Goal: Information Seeking & Learning: Learn about a topic

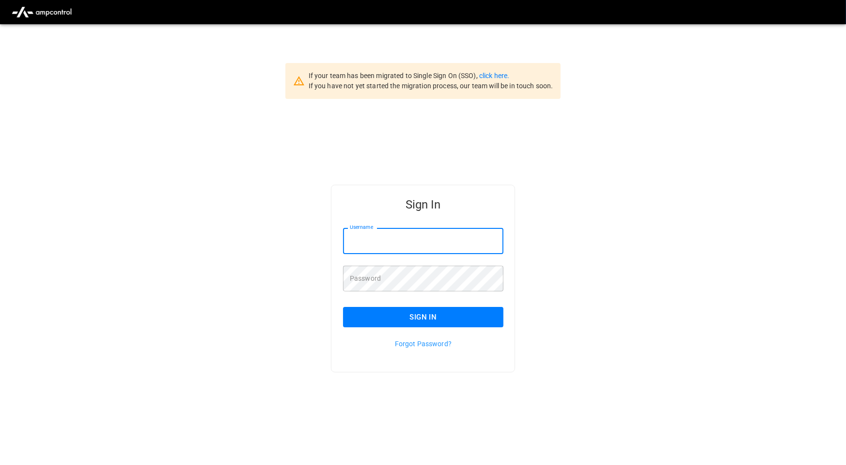
drag, startPoint x: 447, startPoint y: 249, endPoint x: 459, endPoint y: 263, distance: 19.2
click at [447, 249] on input "Username" at bounding box center [423, 241] width 160 height 26
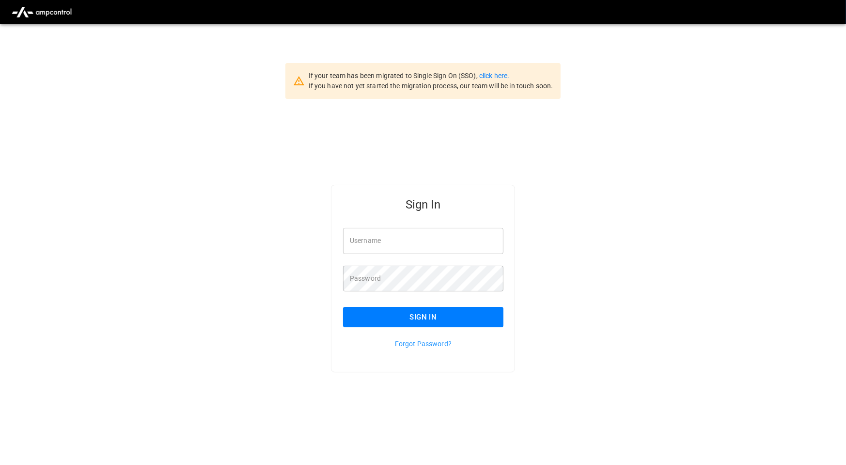
type input "**********"
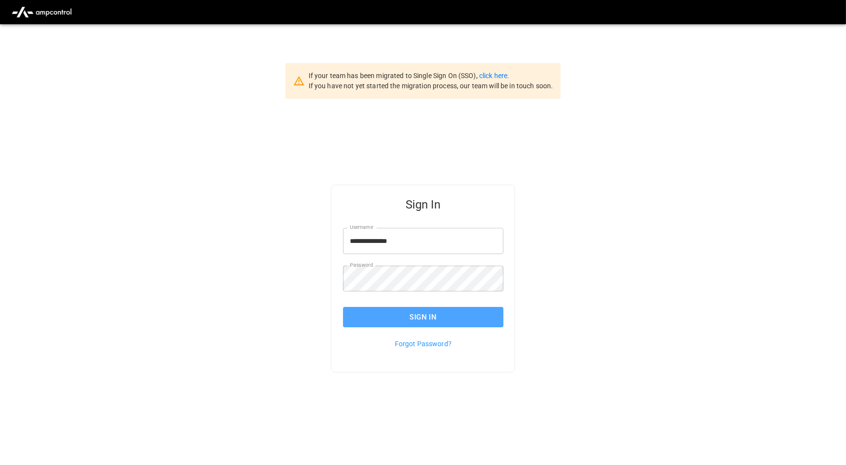
drag, startPoint x: 471, startPoint y: 318, endPoint x: 467, endPoint y: 324, distance: 7.3
click at [471, 318] on button "Sign In" at bounding box center [423, 317] width 160 height 20
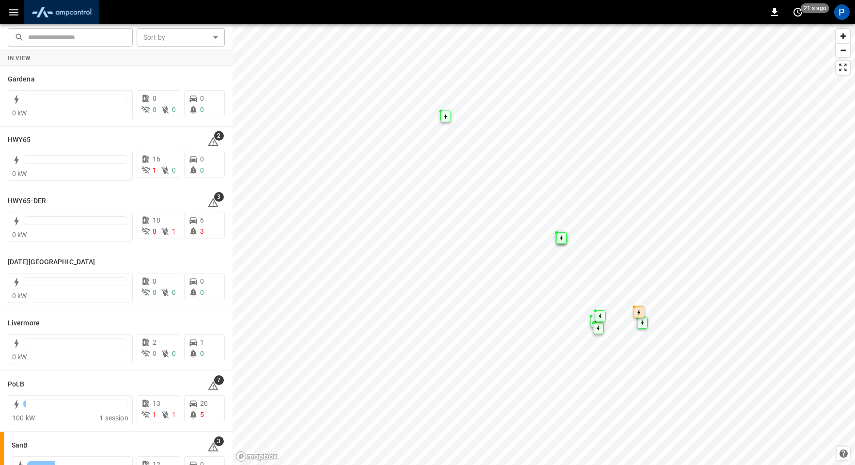
click at [70, 16] on img "menu" at bounding box center [62, 12] width 68 height 18
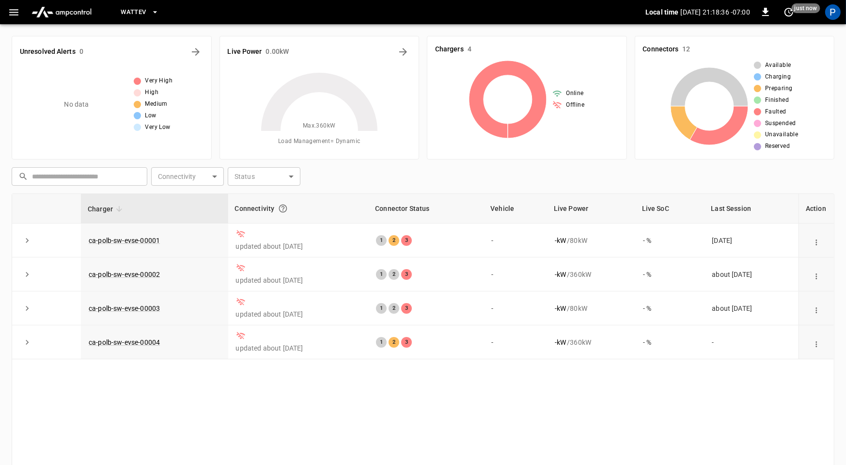
click at [133, 8] on span "WattEV" at bounding box center [133, 12] width 25 height 11
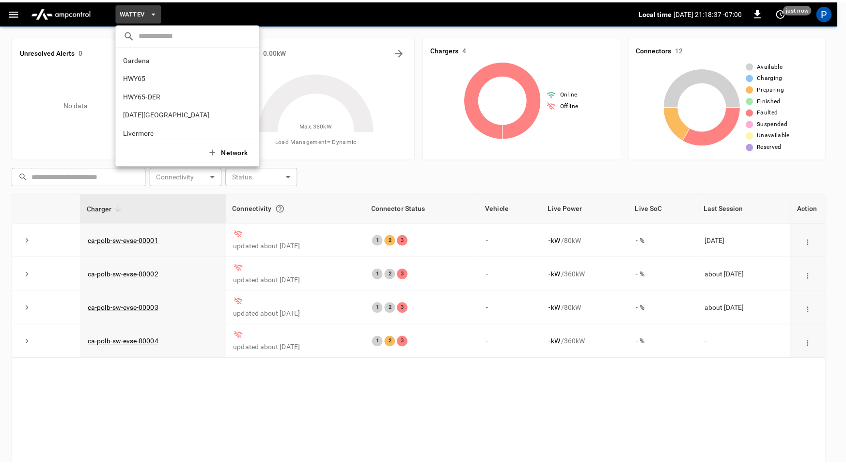
scroll to position [81, 0]
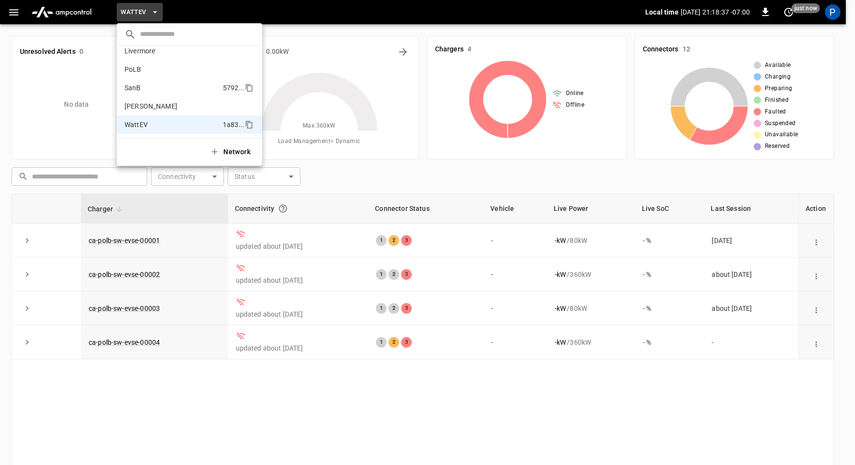
click at [175, 95] on li "SanB 5792 ..." at bounding box center [189, 87] width 145 height 18
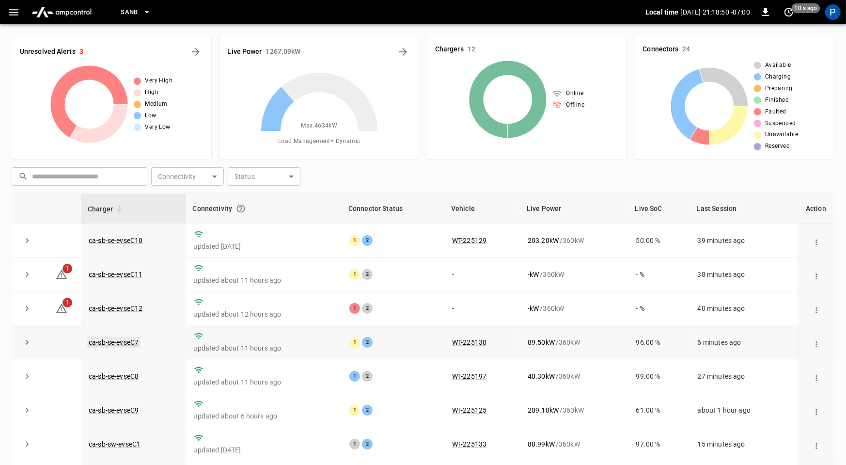
click at [117, 339] on link "ca-sb-se-evseC7" at bounding box center [114, 342] width 54 height 12
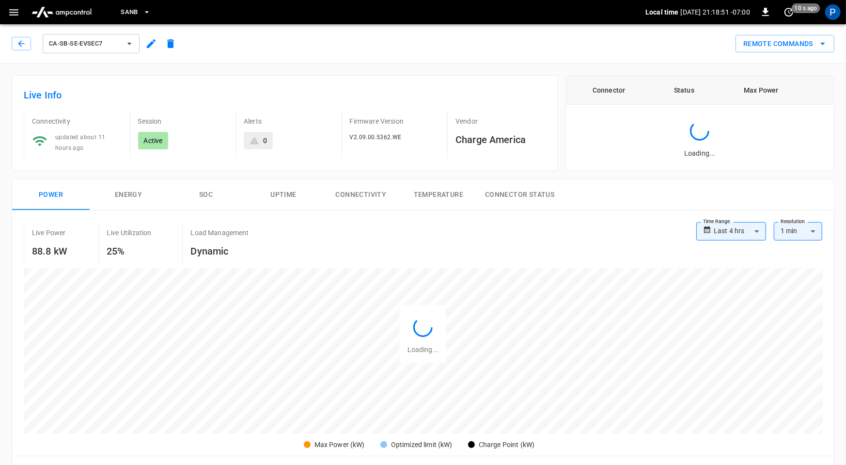
scroll to position [458, 0]
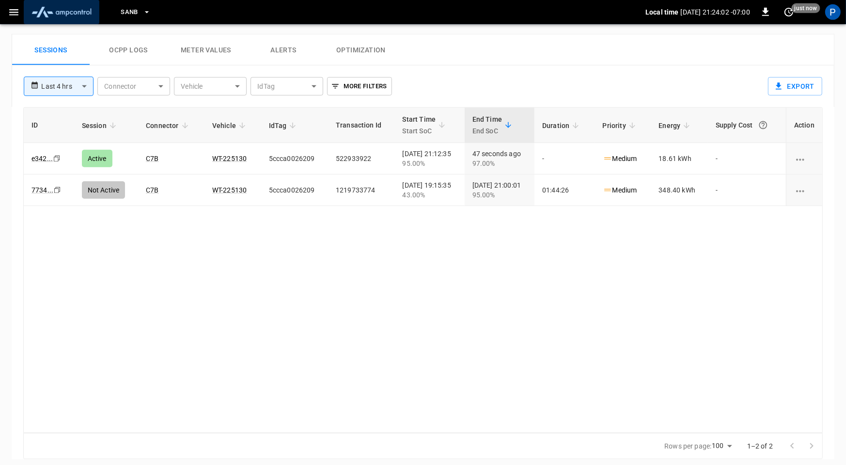
click at [69, 21] on button "menu" at bounding box center [62, 12] width 76 height 24
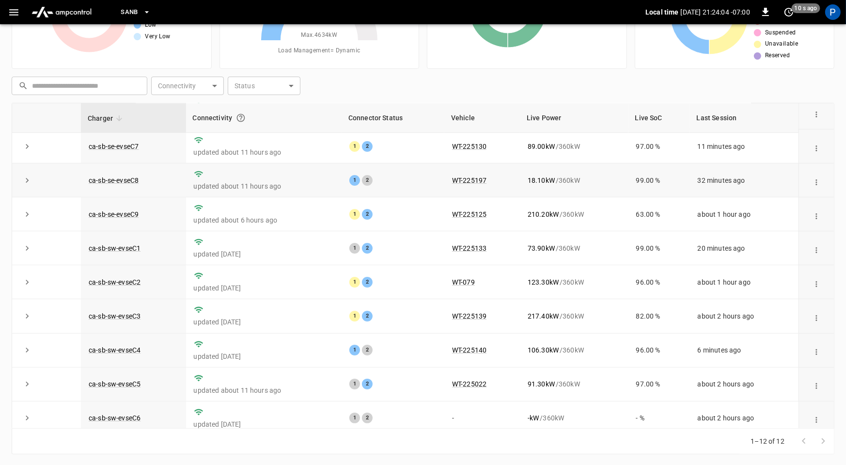
scroll to position [109, 0]
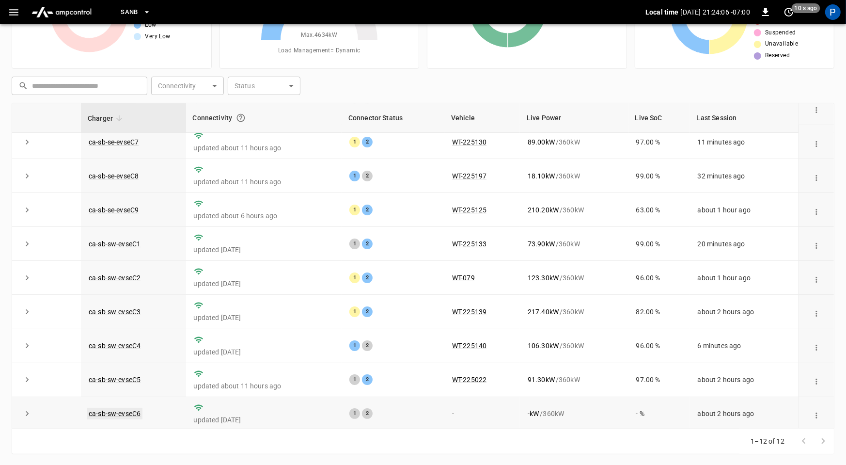
click at [133, 408] on link "ca-sb-sw-evseC6" at bounding box center [115, 413] width 56 height 12
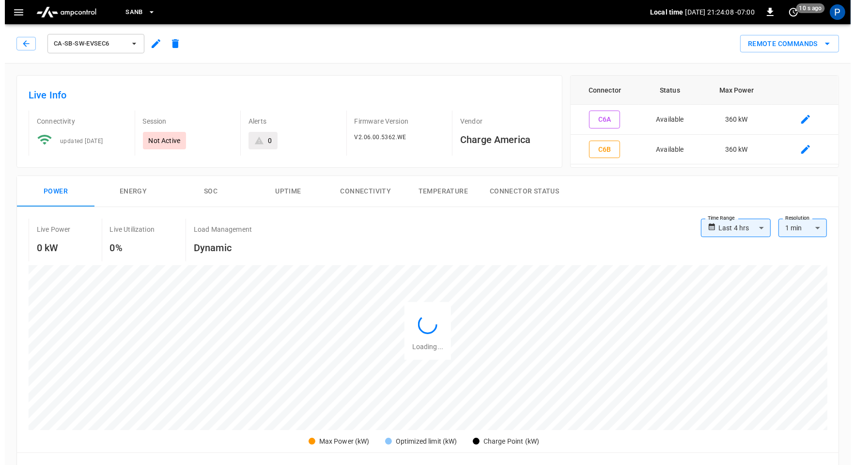
scroll to position [455, 0]
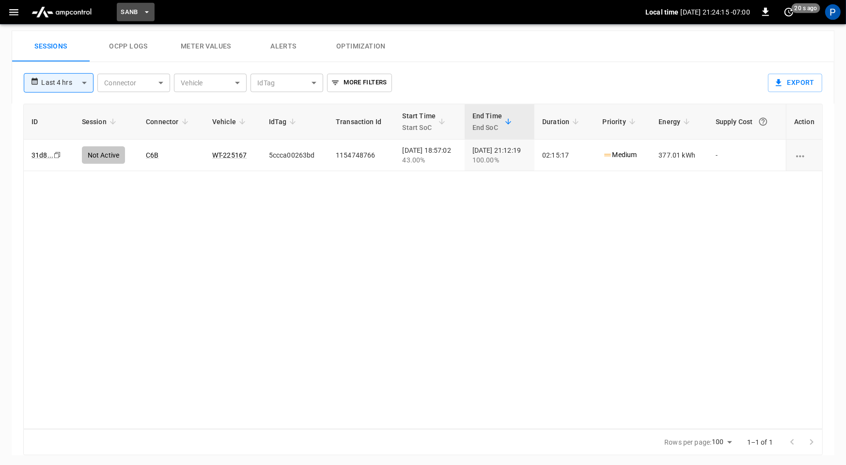
click at [144, 13] on icon "button" at bounding box center [147, 12] width 10 height 10
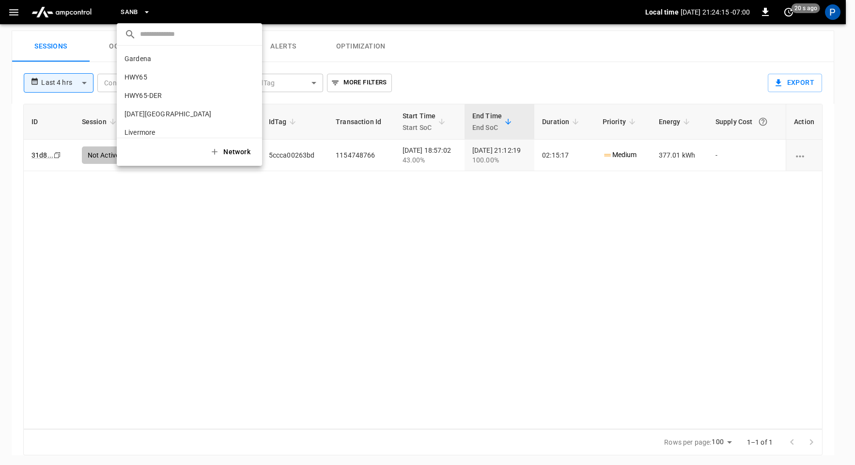
scroll to position [81, 0]
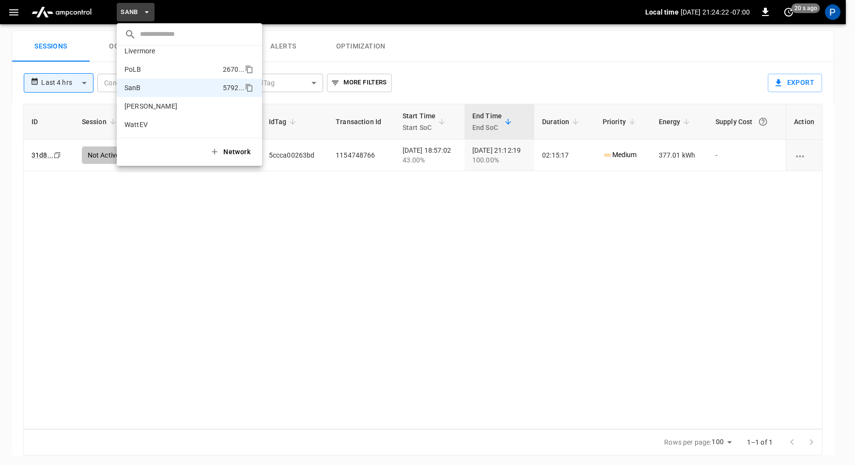
click at [170, 71] on li "PoLB 2670 ..." at bounding box center [189, 69] width 145 height 18
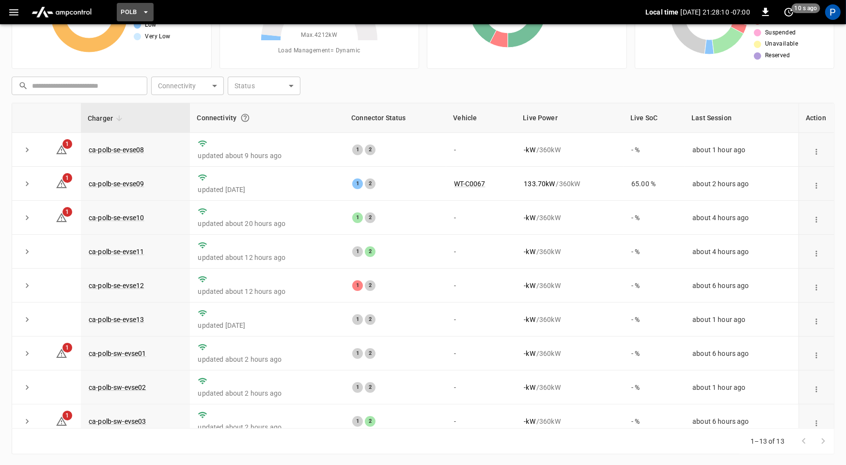
click at [134, 17] on button "PoLB" at bounding box center [135, 12] width 37 height 19
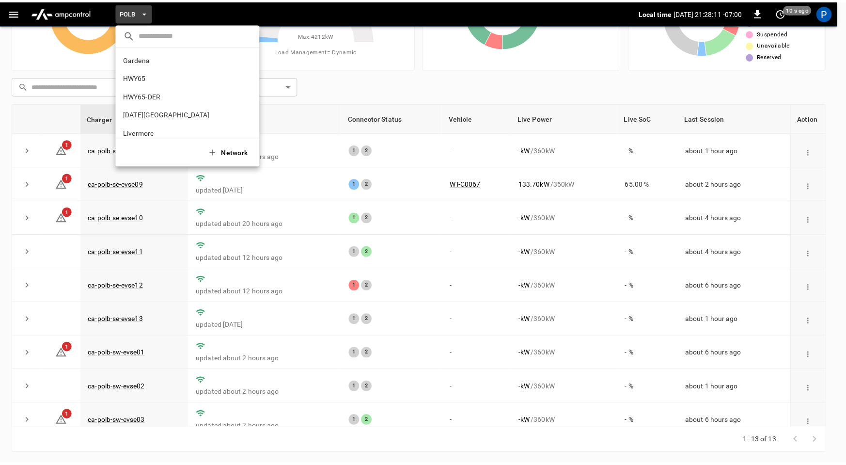
scroll to position [81, 0]
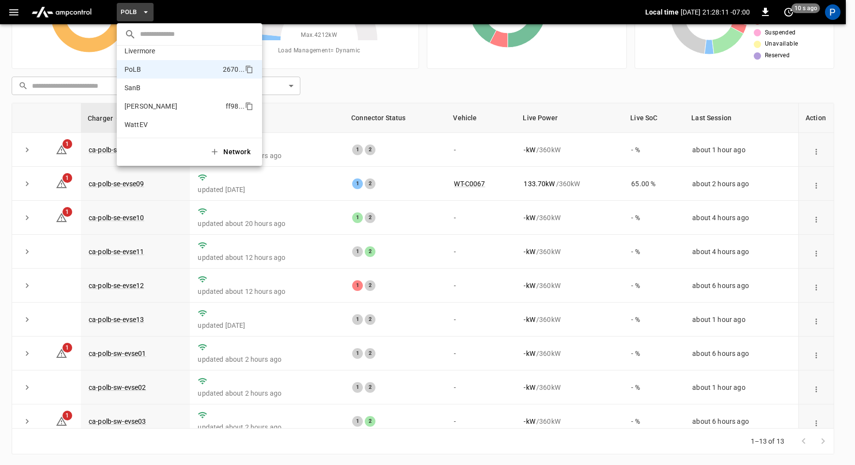
drag, startPoint x: 156, startPoint y: 88, endPoint x: 156, endPoint y: 108, distance: 19.9
click at [156, 88] on li "SanB 5792 ..." at bounding box center [189, 87] width 145 height 18
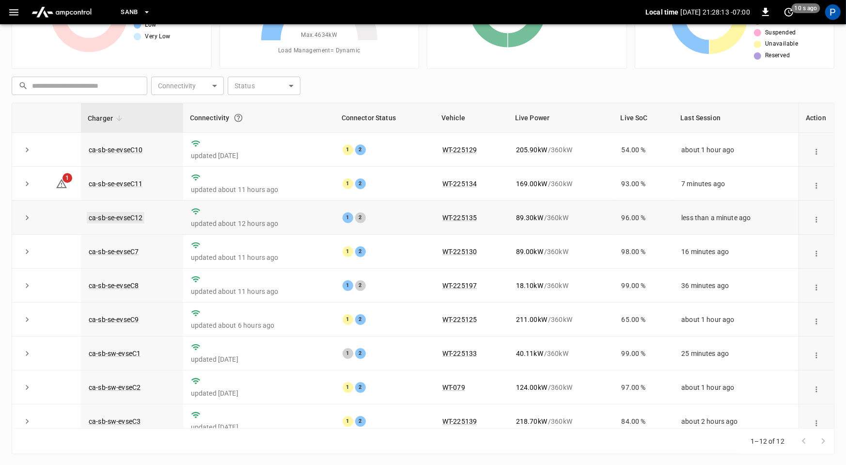
click at [119, 219] on link "ca-sb-se-evseC12" at bounding box center [116, 218] width 58 height 12
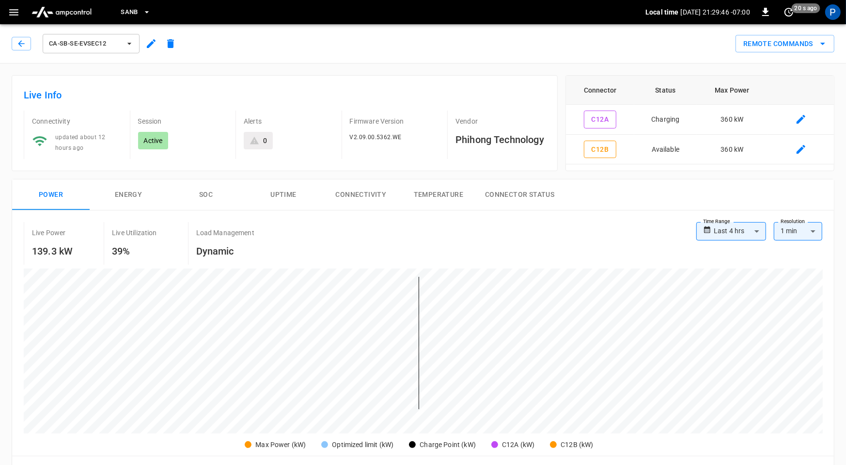
click at [129, 14] on span "SanB" at bounding box center [129, 12] width 17 height 11
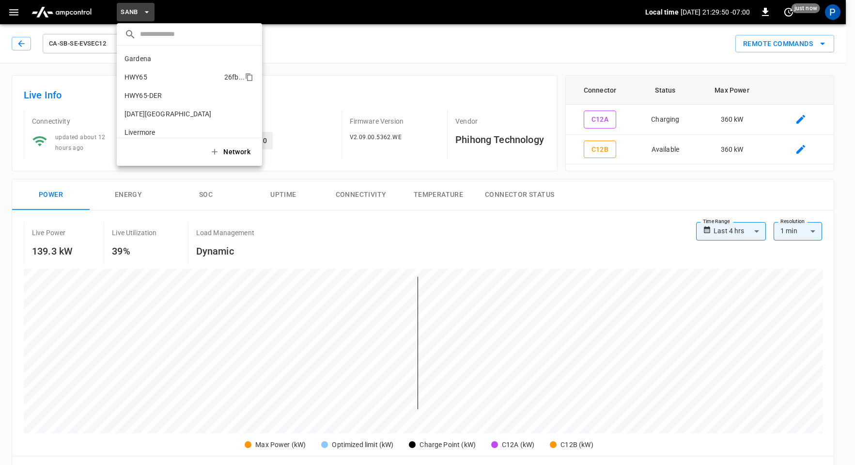
click at [154, 72] on li "HWY65 26fb ..." at bounding box center [189, 77] width 145 height 18
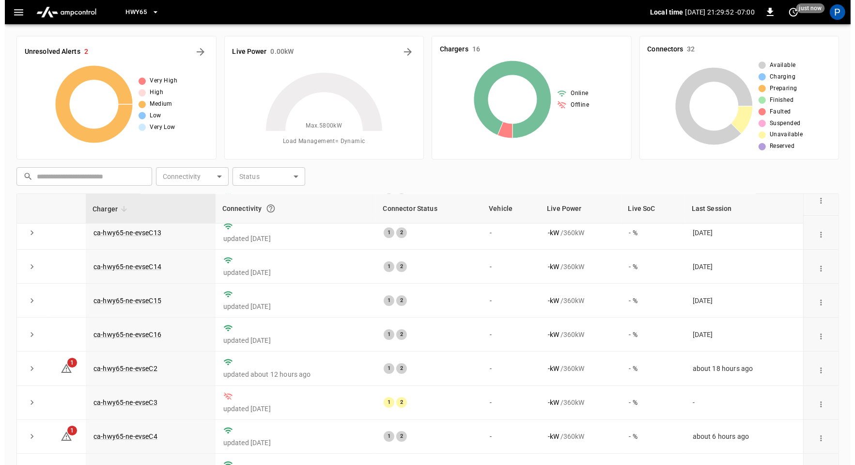
scroll to position [245, 0]
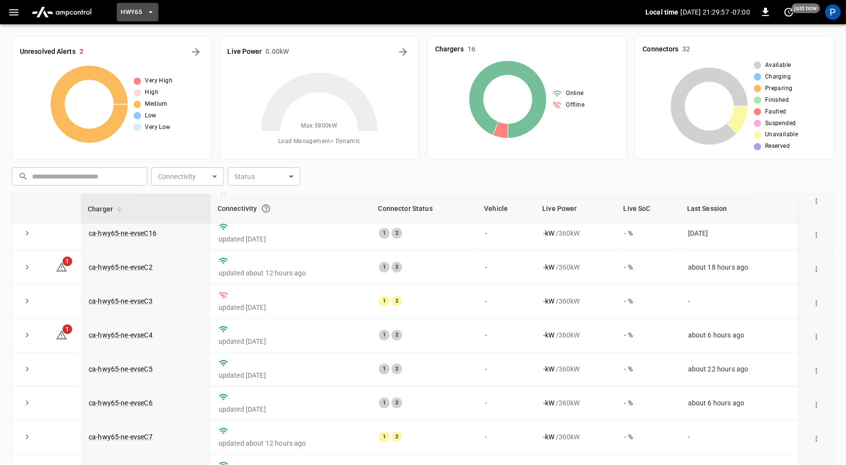
click at [135, 11] on span "HWY65" at bounding box center [131, 12] width 21 height 11
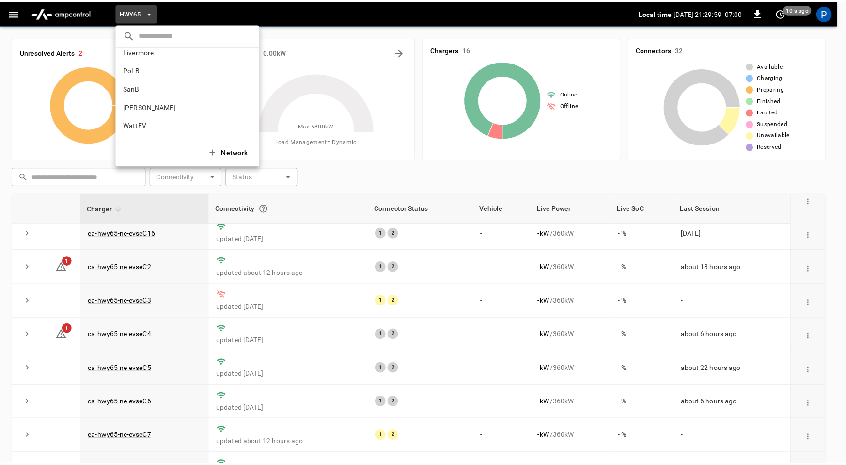
scroll to position [0, 0]
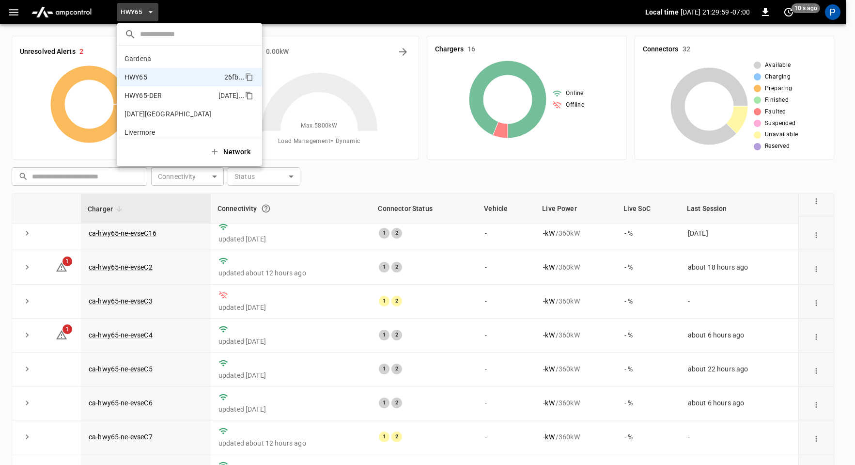
click at [176, 94] on li "HWY65-DER [DATE].." at bounding box center [189, 95] width 145 height 18
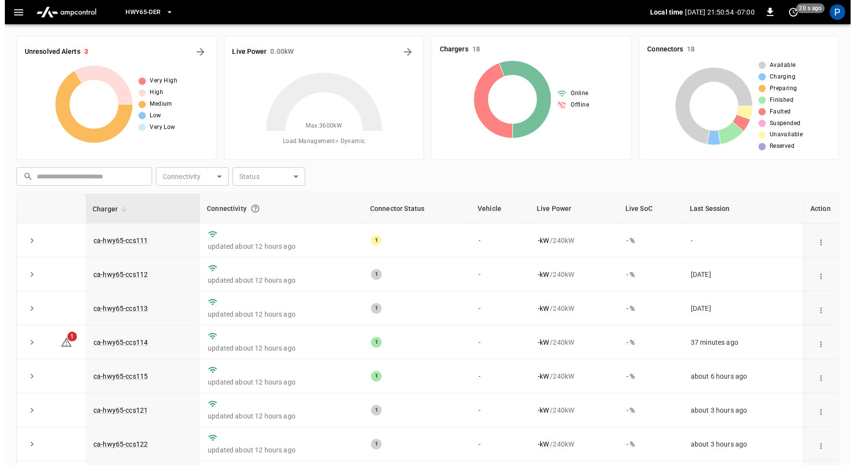
scroll to position [312, 0]
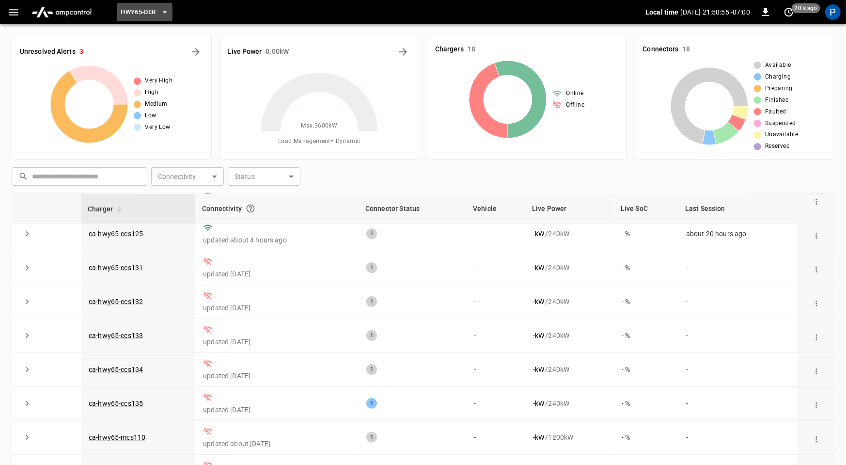
click at [146, 14] on span "HWY65-DER" at bounding box center [138, 12] width 35 height 11
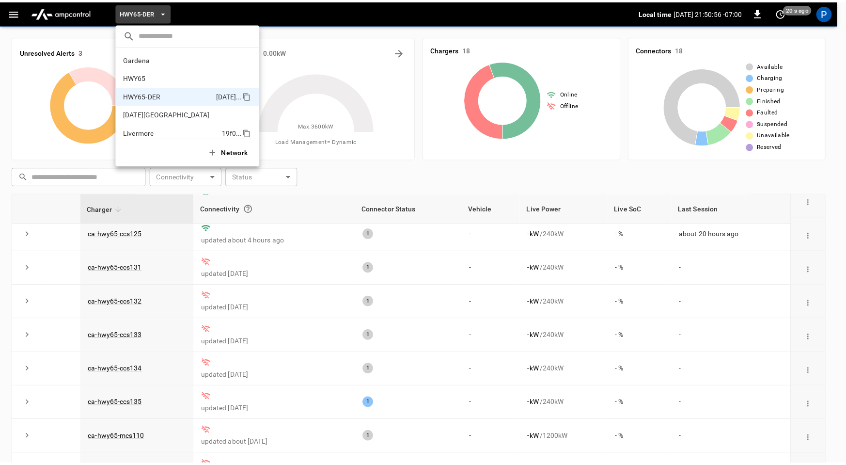
scroll to position [34, 0]
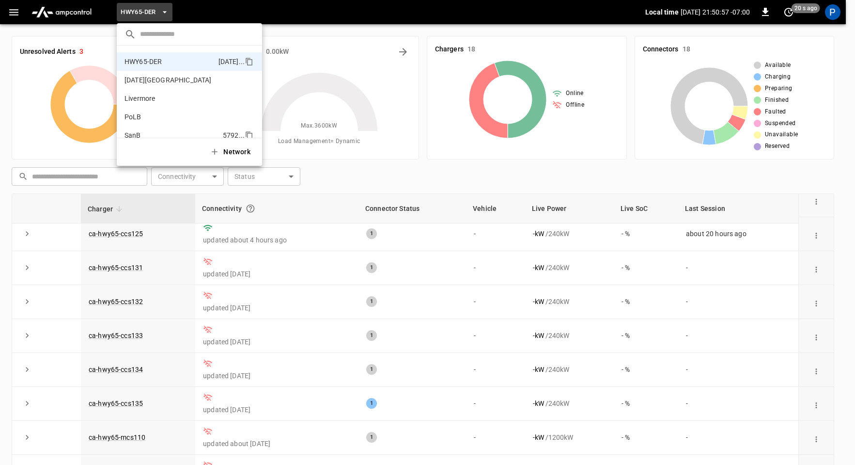
click at [150, 134] on li "SanB 5792 ..." at bounding box center [189, 135] width 145 height 18
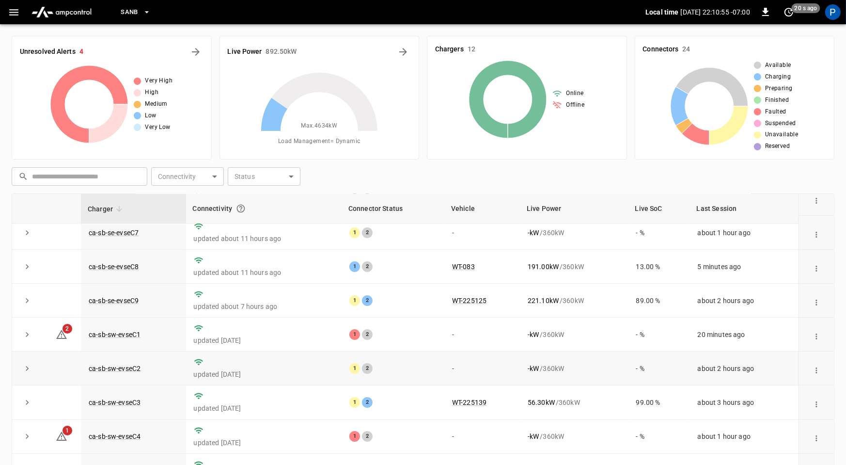
scroll to position [91, 0]
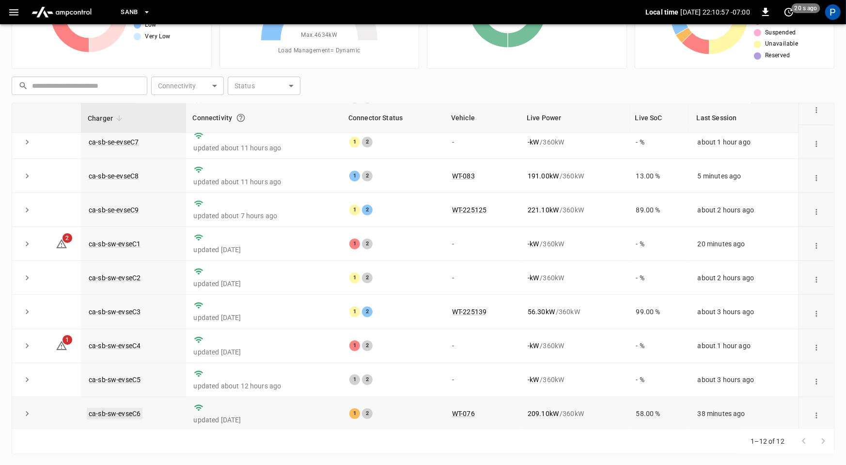
click at [125, 409] on link "ca-sb-sw-evseC6" at bounding box center [115, 413] width 56 height 12
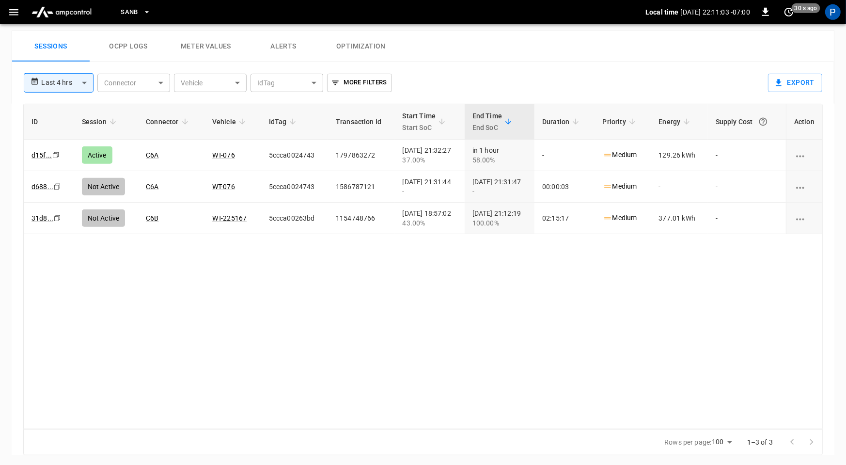
scroll to position [52, 0]
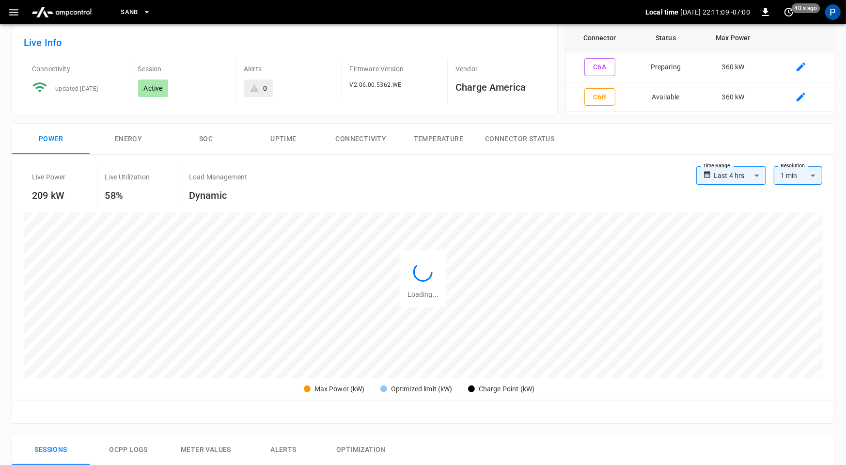
click at [59, 14] on img "menu" at bounding box center [62, 12] width 68 height 18
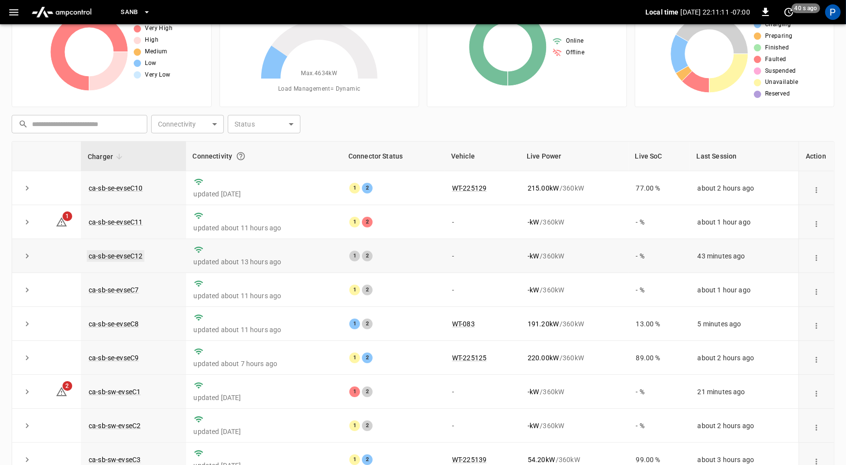
click at [134, 254] on link "ca-sb-se-evseC12" at bounding box center [116, 256] width 58 height 12
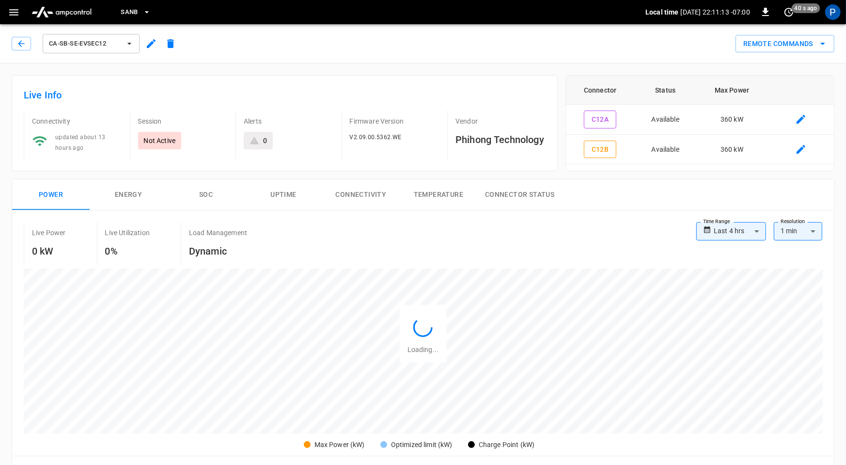
scroll to position [458, 0]
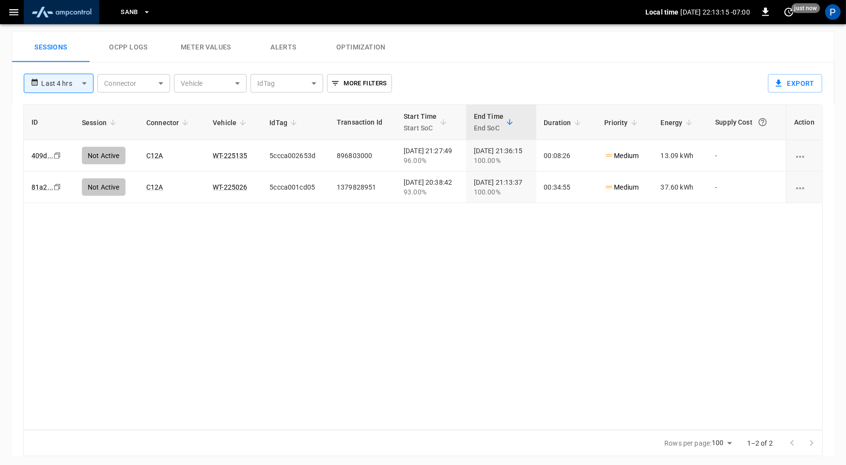
click at [68, 17] on img "menu" at bounding box center [62, 12] width 68 height 18
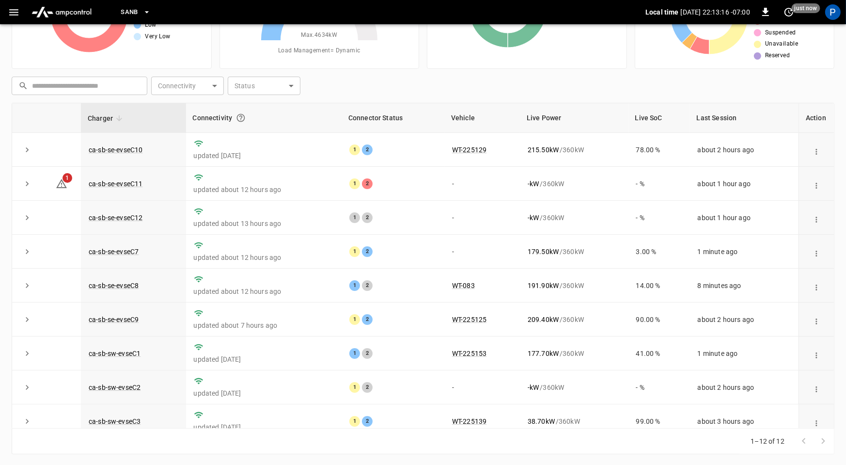
scroll to position [109, 0]
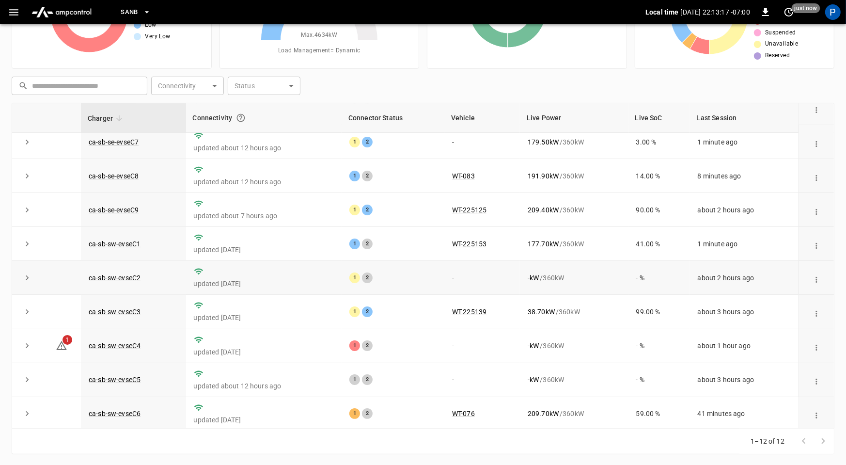
click at [118, 280] on td "ca-sb-sw-evseC2" at bounding box center [133, 278] width 105 height 34
click at [125, 273] on link "ca-sb-sw-evseC2" at bounding box center [115, 278] width 56 height 12
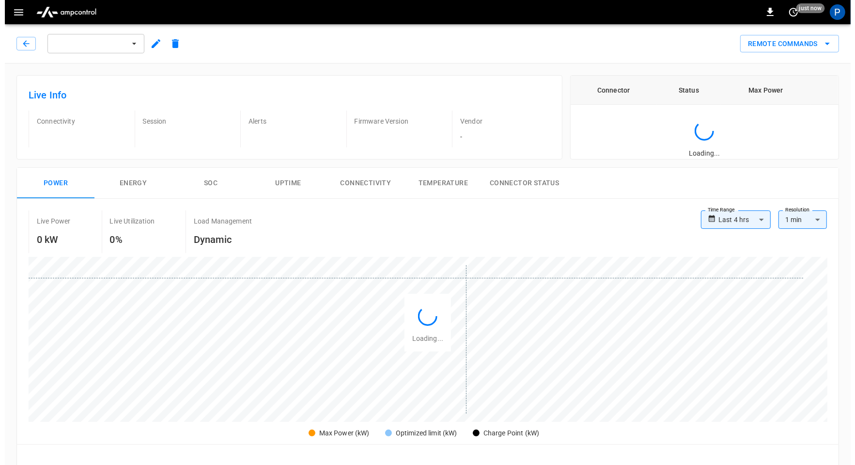
scroll to position [455, 0]
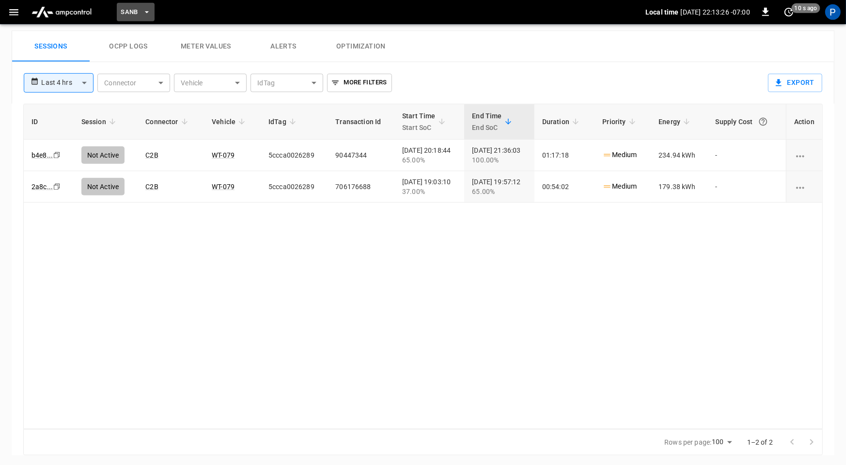
click at [121, 11] on span "SanB" at bounding box center [129, 12] width 17 height 11
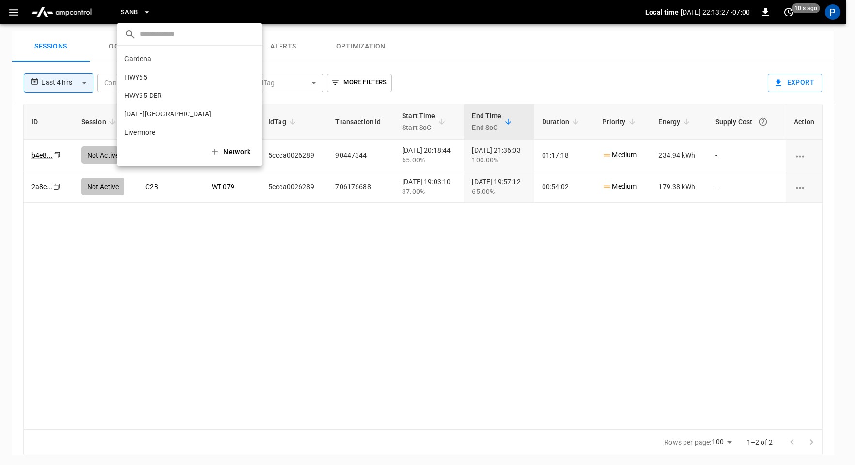
scroll to position [81, 0]
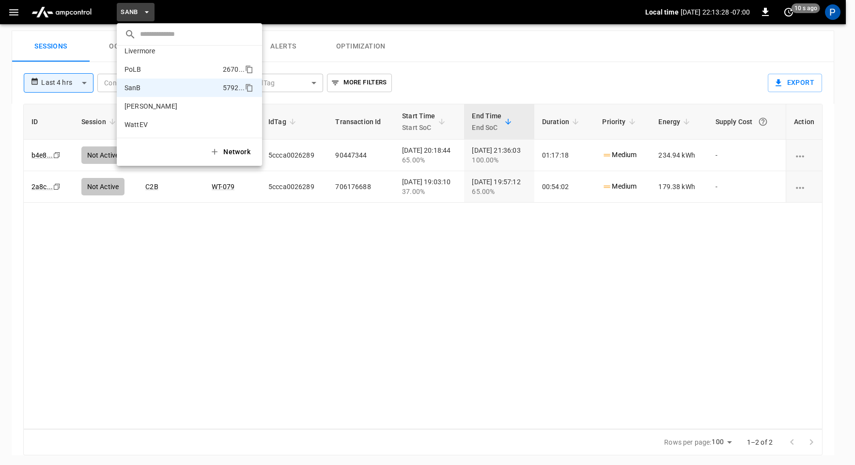
click at [160, 73] on li "PoLB 2670 ..." at bounding box center [189, 69] width 145 height 18
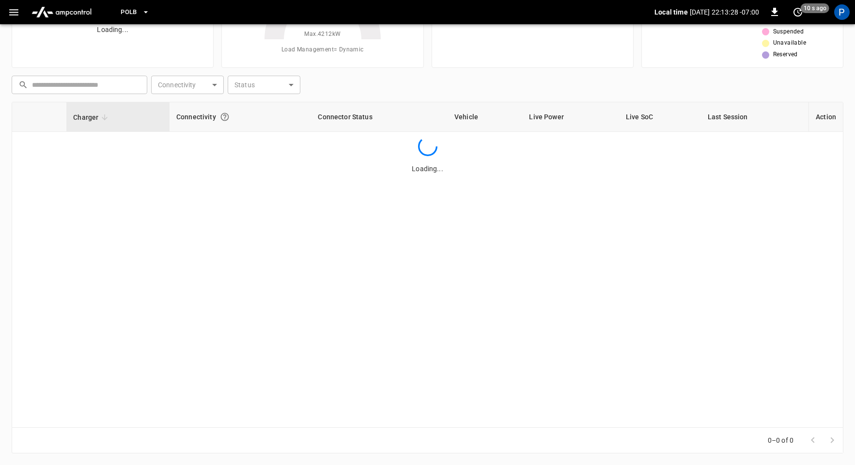
scroll to position [91, 0]
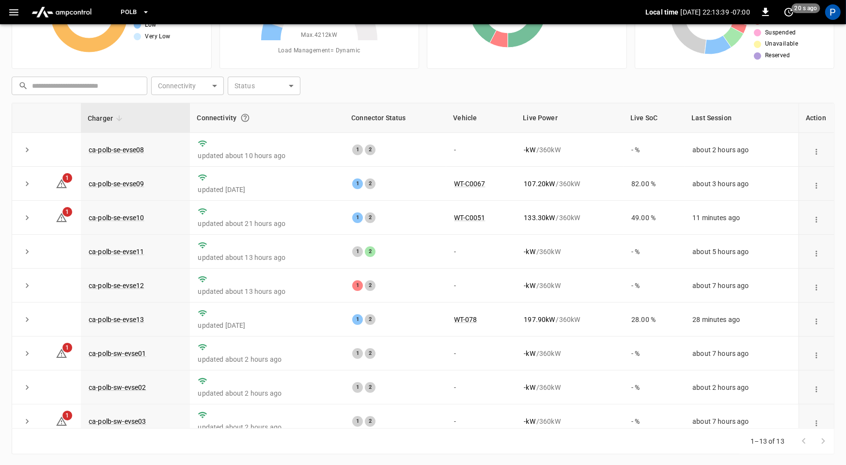
click at [135, 8] on span "PoLB" at bounding box center [129, 12] width 16 height 11
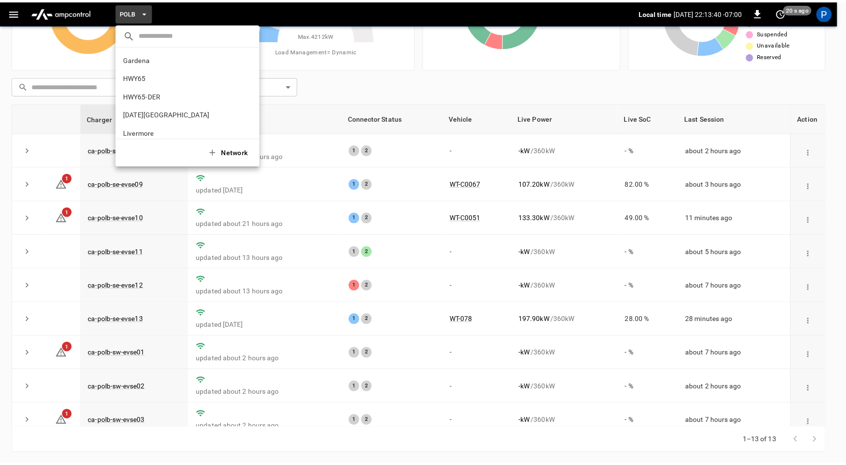
scroll to position [81, 0]
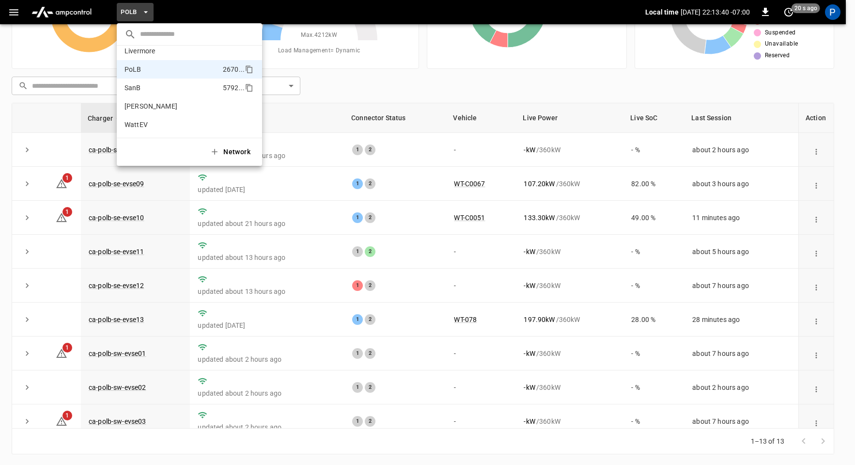
click at [143, 88] on li "SanB 5792 ..." at bounding box center [189, 87] width 145 height 18
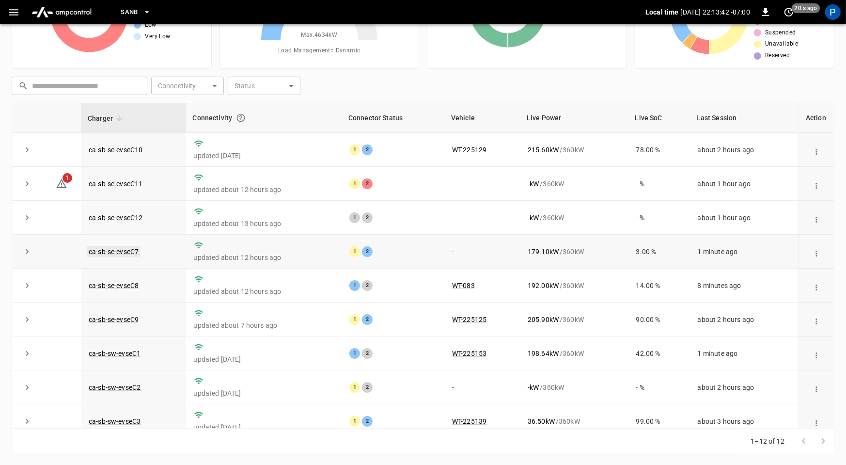
click at [132, 249] on link "ca-sb-se-evseC7" at bounding box center [114, 252] width 54 height 12
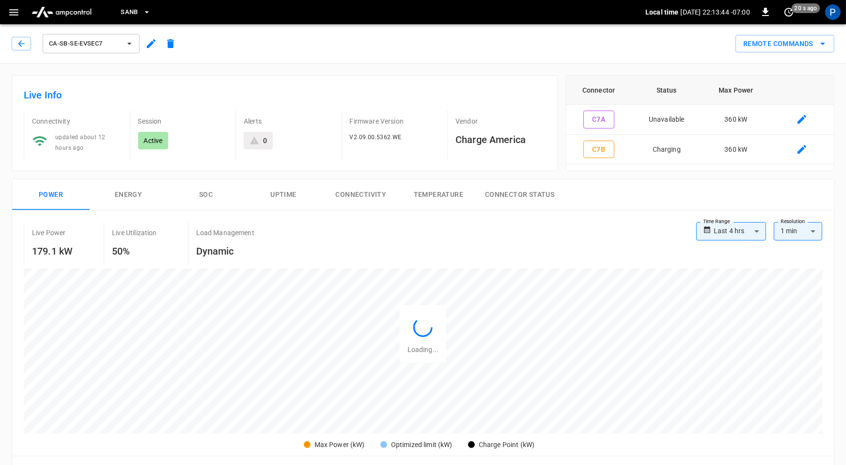
scroll to position [458, 0]
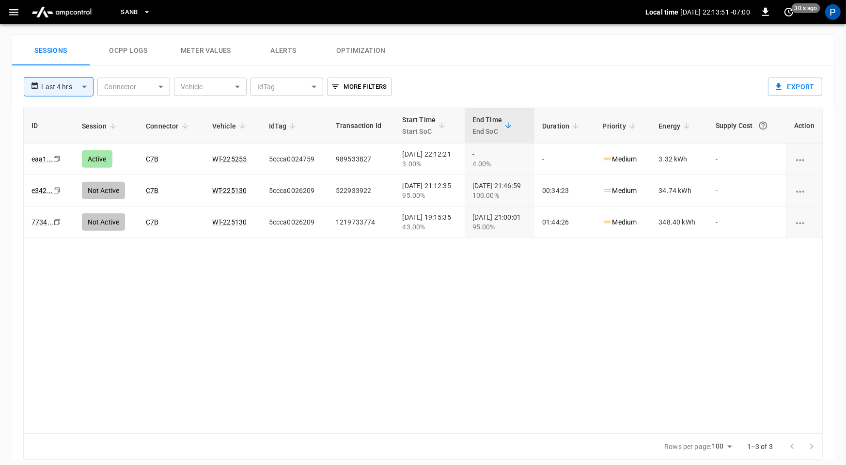
click at [71, 20] on img "menu" at bounding box center [62, 12] width 68 height 18
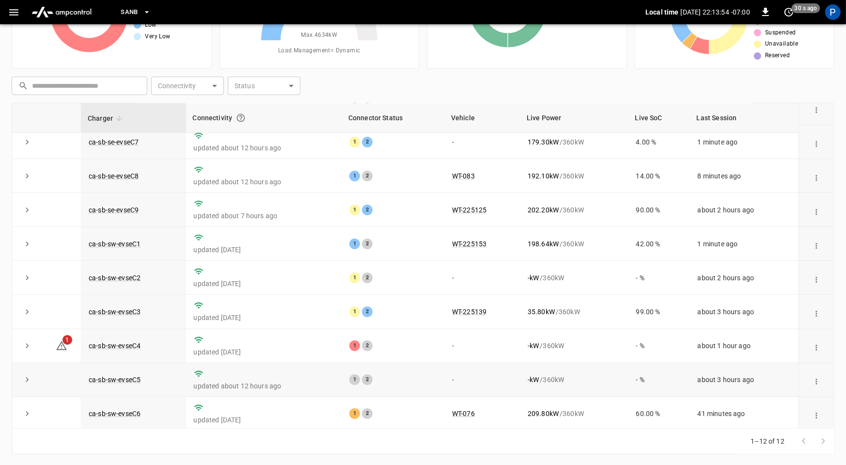
scroll to position [107, 0]
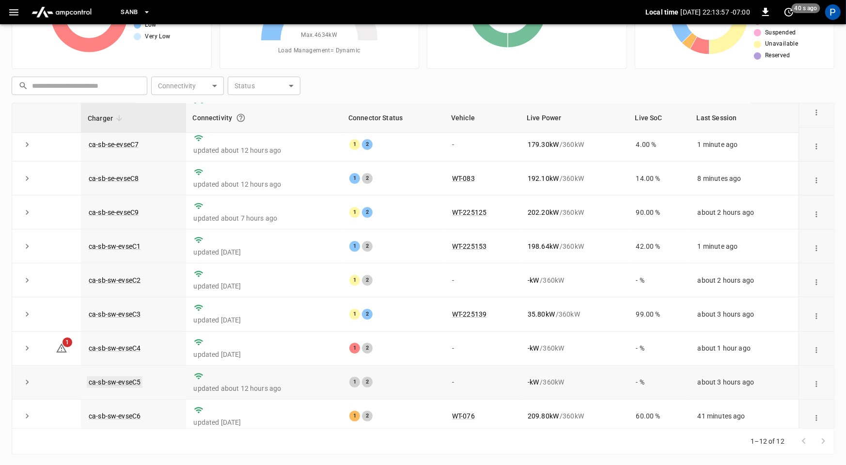
click at [133, 380] on link "ca-sb-sw-evseC5" at bounding box center [115, 382] width 56 height 12
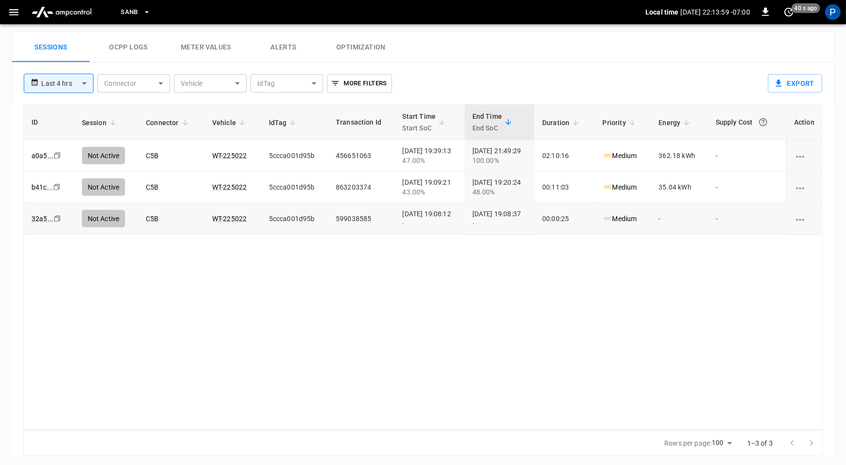
scroll to position [455, 0]
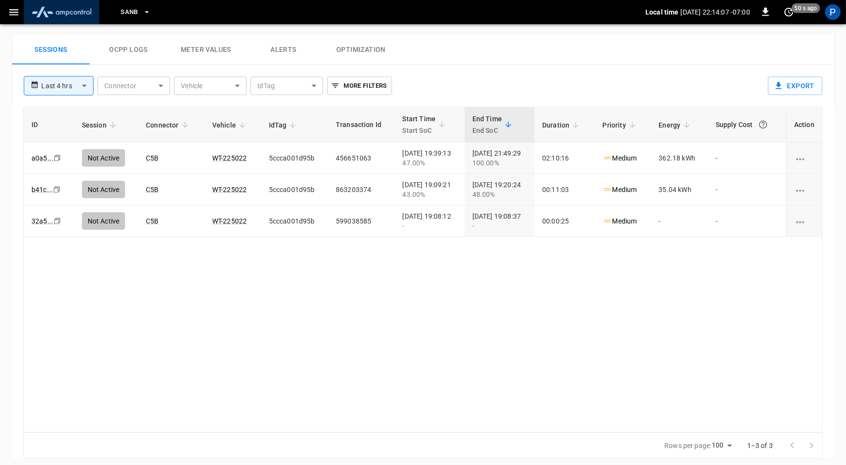
click at [72, 15] on img "menu" at bounding box center [62, 12] width 68 height 18
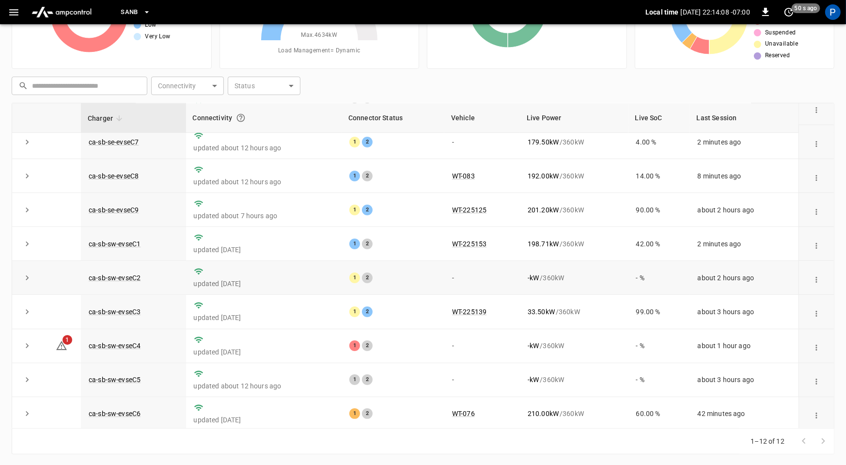
scroll to position [102, 0]
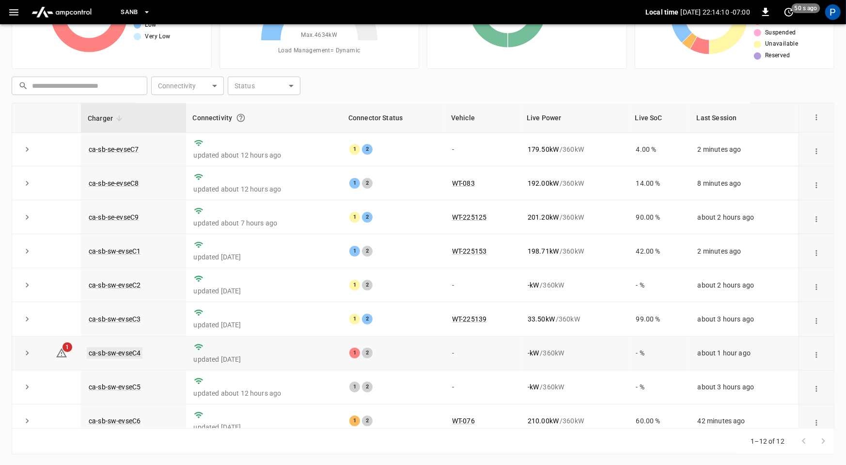
click at [119, 352] on link "ca-sb-sw-evseC4" at bounding box center [115, 353] width 56 height 12
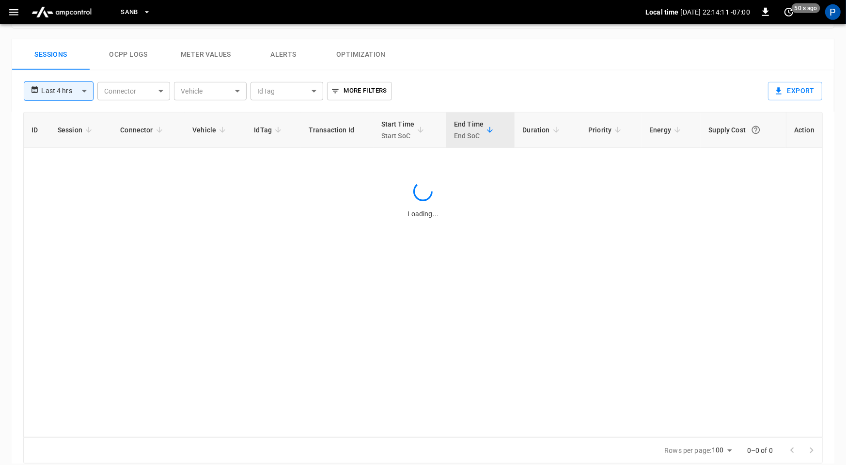
scroll to position [455, 0]
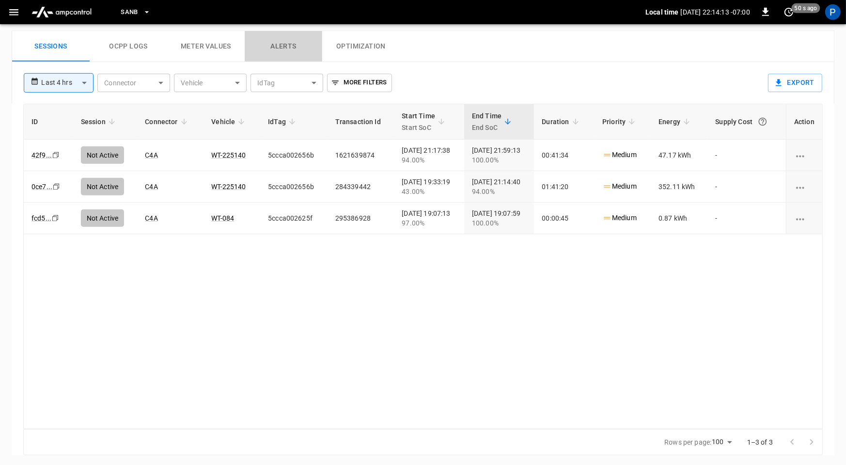
drag, startPoint x: 307, startPoint y: 44, endPoint x: 298, endPoint y: 45, distance: 8.8
click at [305, 44] on button "Alerts" at bounding box center [284, 46] width 78 height 31
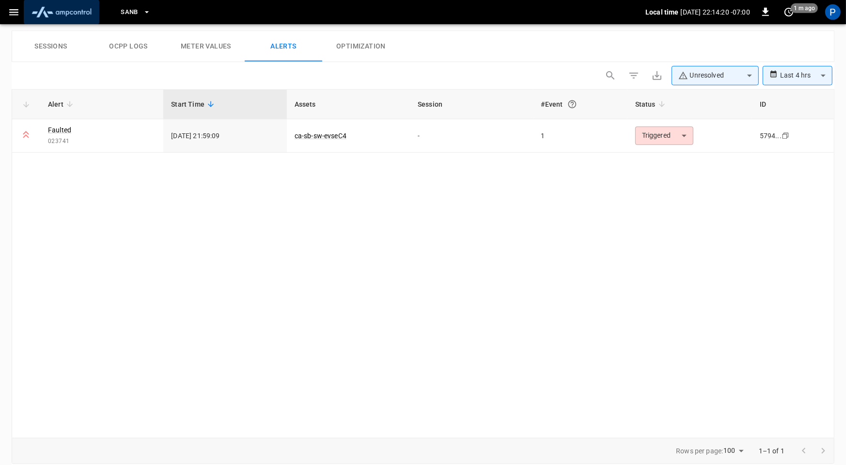
click at [80, 7] on img "menu" at bounding box center [62, 12] width 68 height 18
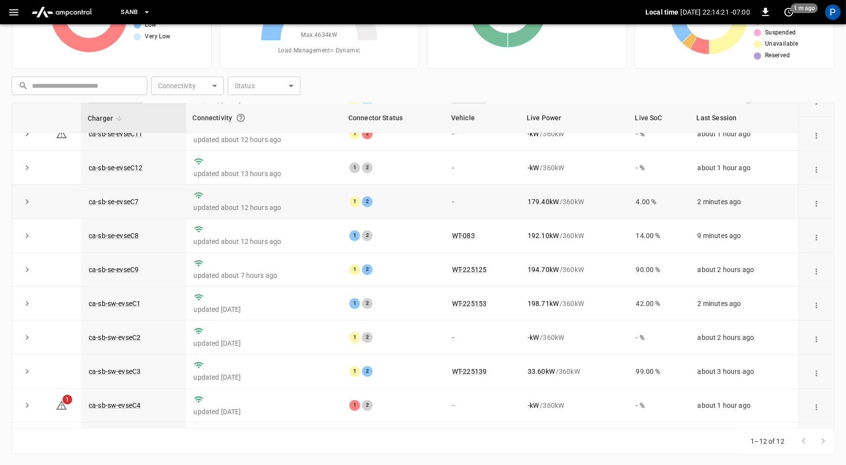
scroll to position [55, 0]
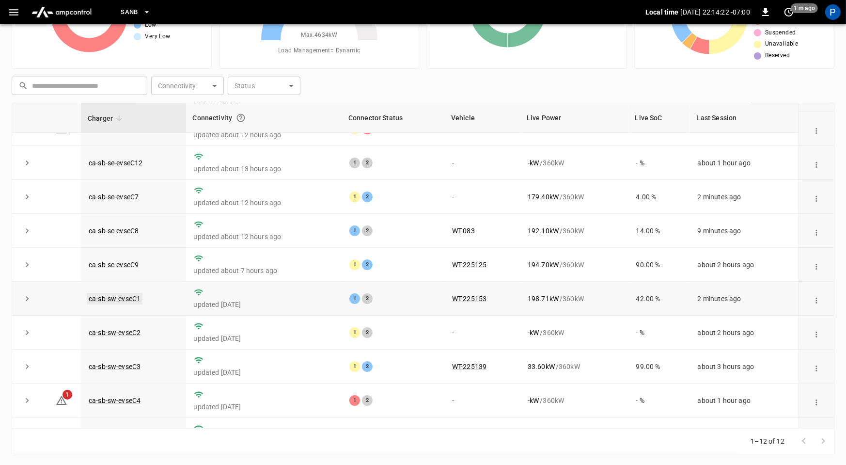
click at [129, 296] on link "ca-sb-sw-evseC1" at bounding box center [115, 299] width 56 height 12
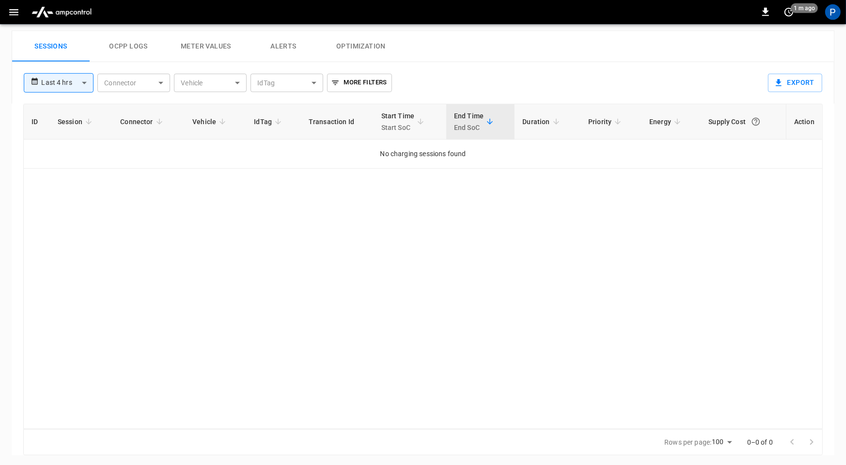
scroll to position [455, 0]
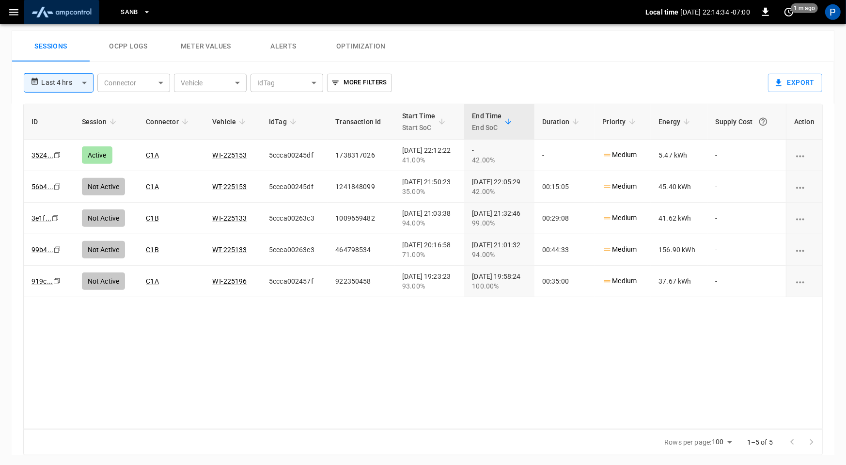
click at [42, 15] on img "menu" at bounding box center [62, 12] width 68 height 18
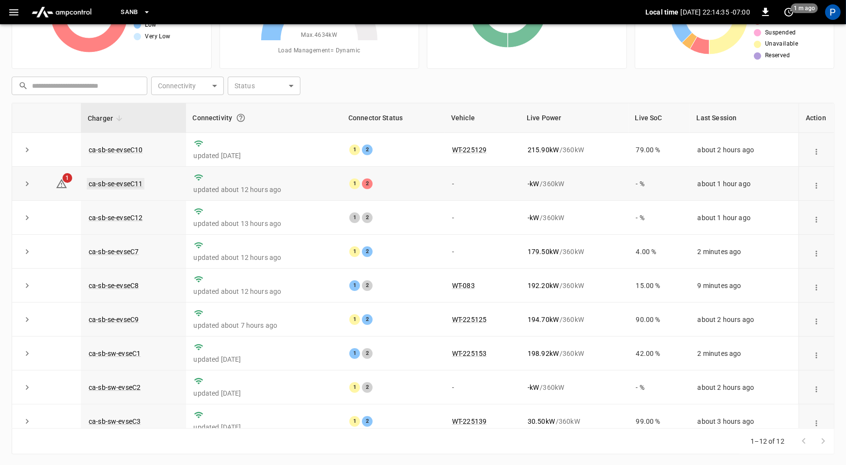
click at [133, 178] on link "ca-sb-se-evseC11" at bounding box center [116, 184] width 58 height 12
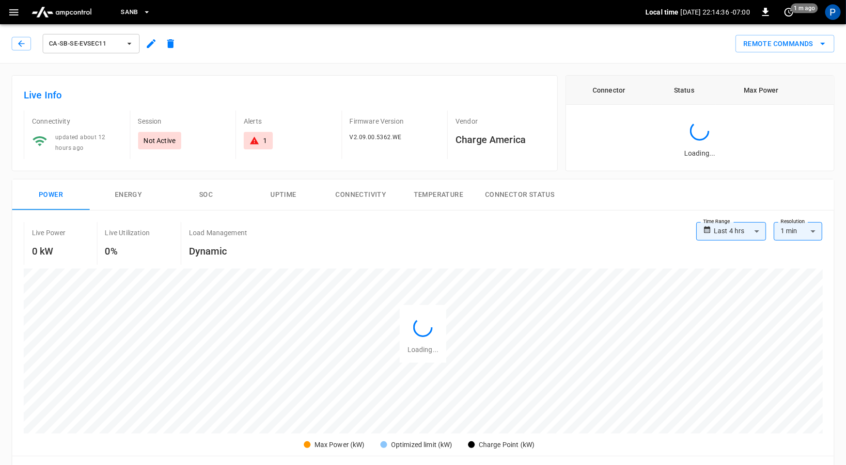
scroll to position [458, 0]
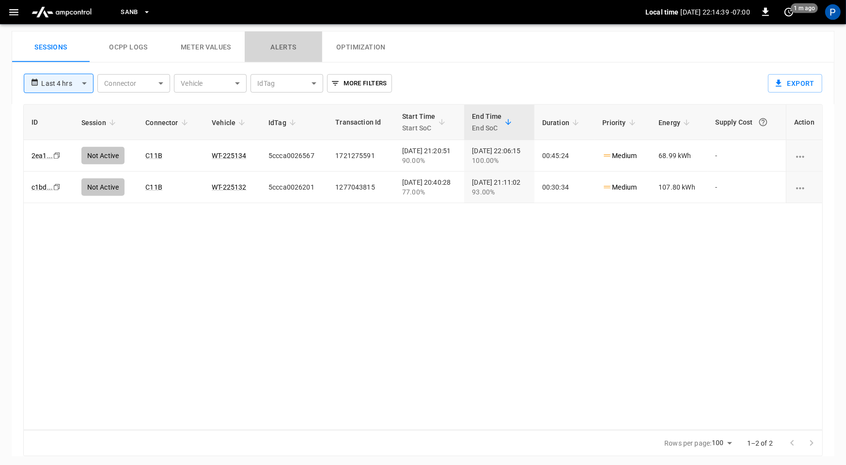
click at [290, 44] on button "Alerts" at bounding box center [284, 46] width 78 height 31
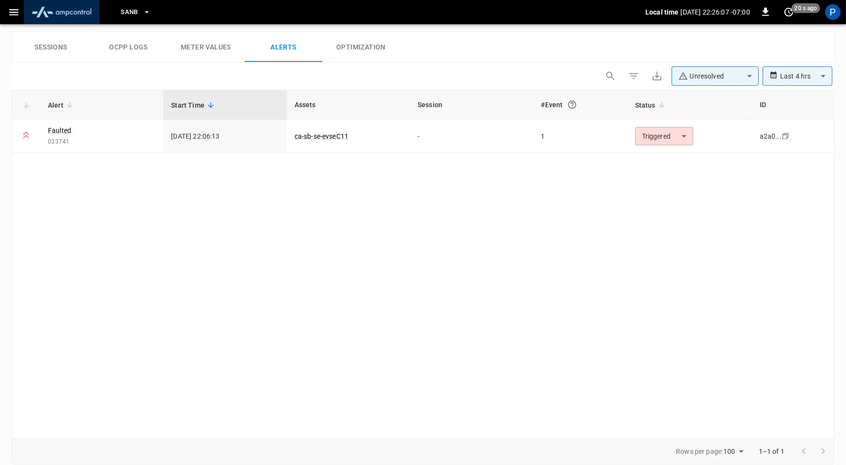
click at [57, 11] on img "menu" at bounding box center [62, 12] width 68 height 18
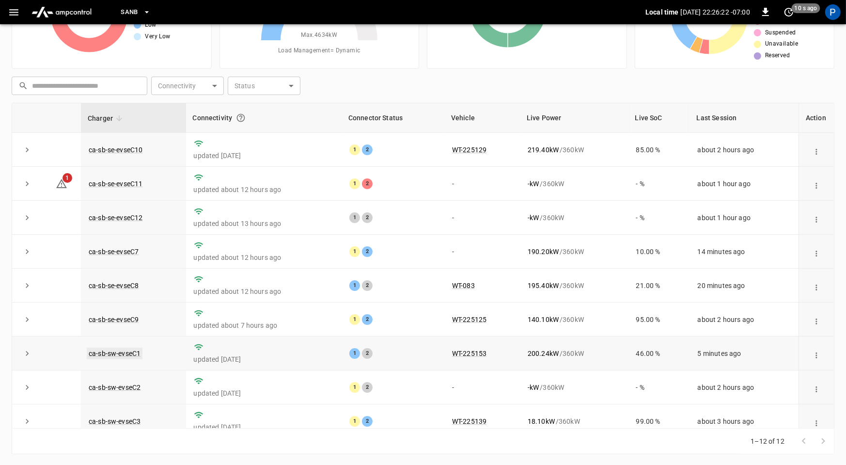
click at [118, 348] on link "ca-sb-sw-evseC1" at bounding box center [115, 353] width 56 height 12
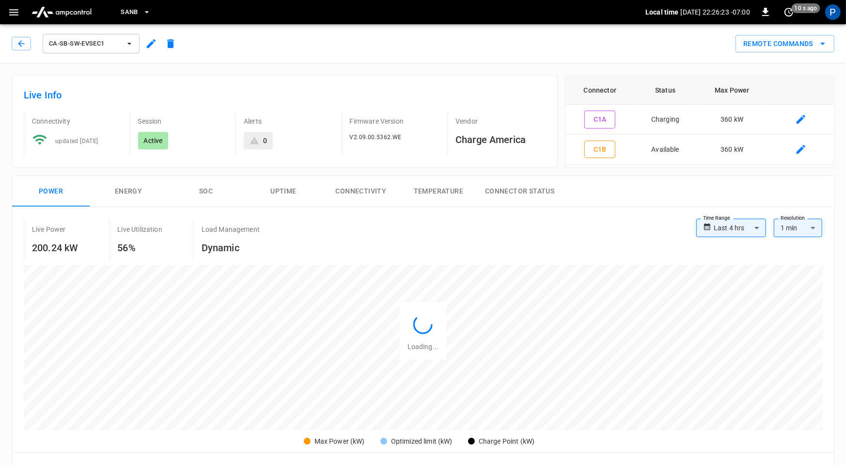
scroll to position [455, 0]
